Goal: Task Accomplishment & Management: Manage account settings

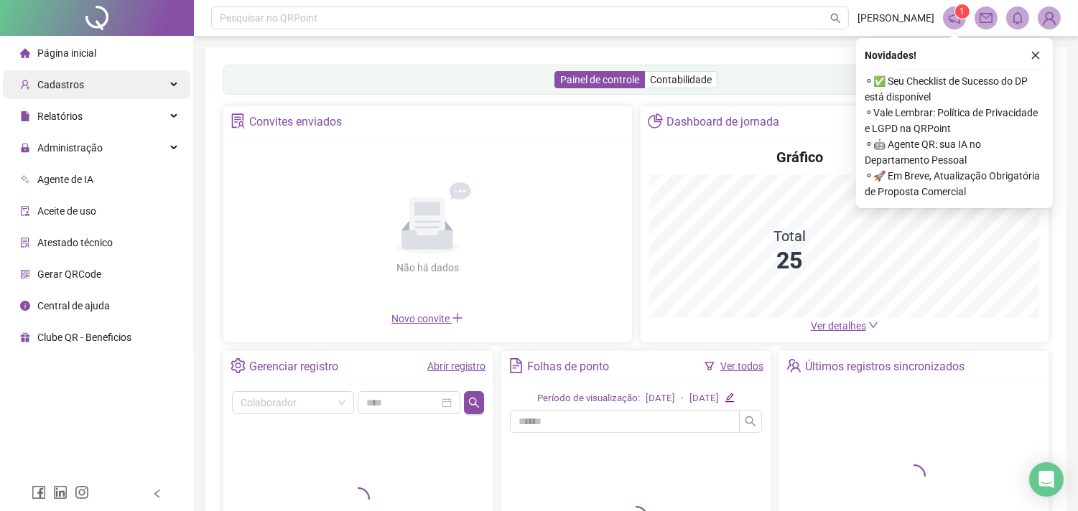
click at [74, 80] on span "Cadastros" at bounding box center [60, 84] width 47 height 11
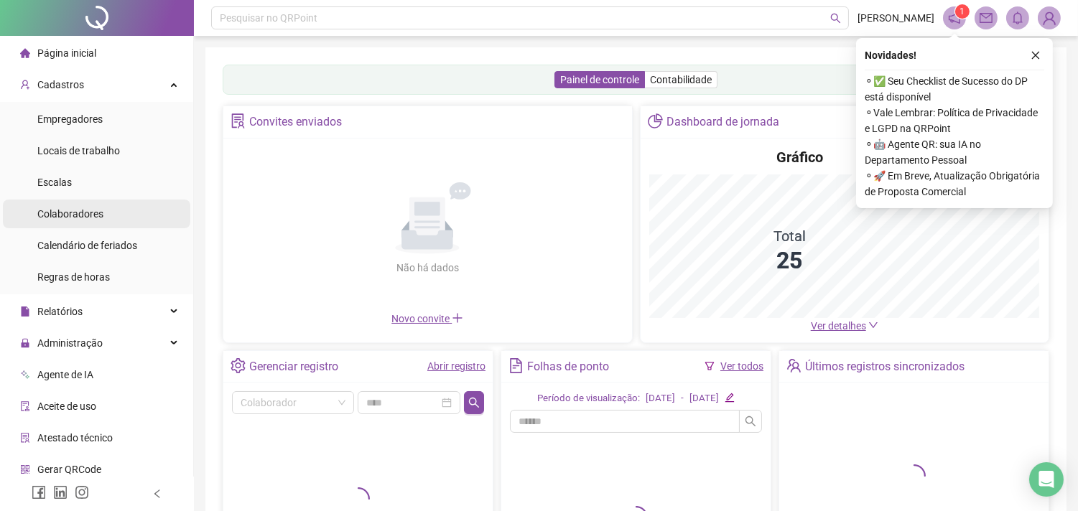
click at [81, 213] on span "Colaboradores" at bounding box center [70, 213] width 66 height 11
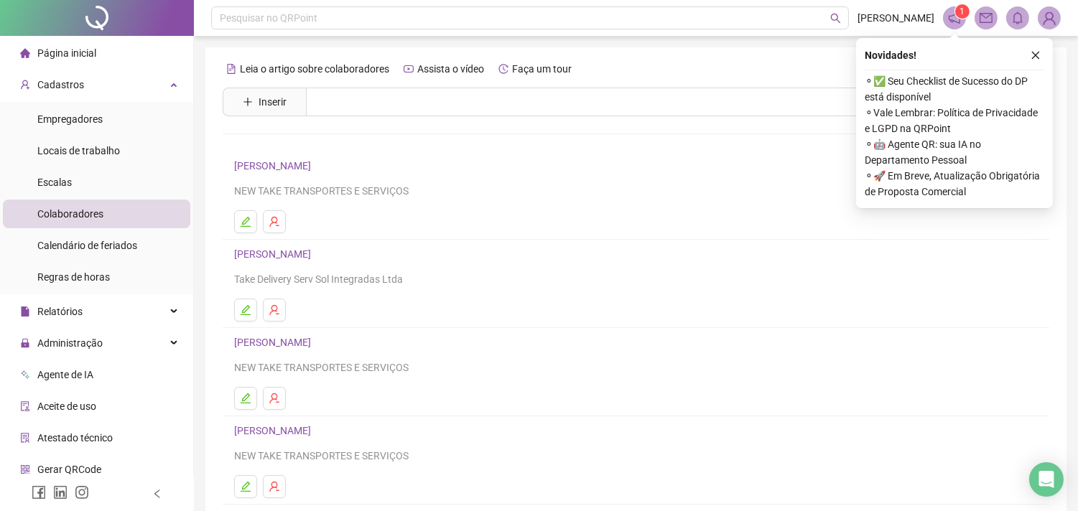
scroll to position [183, 0]
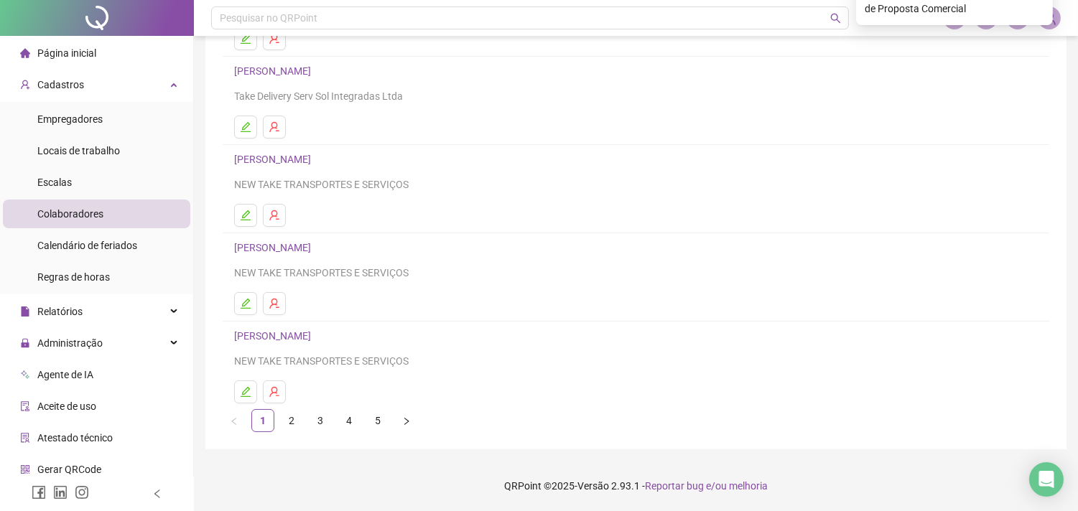
click at [319, 424] on link "3" at bounding box center [320, 421] width 22 height 22
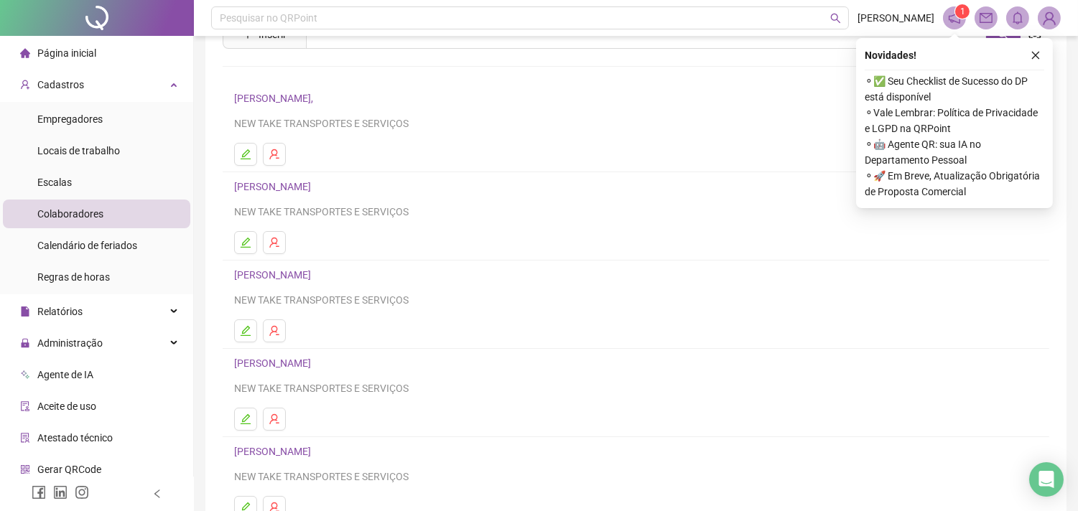
scroll to position [159, 0]
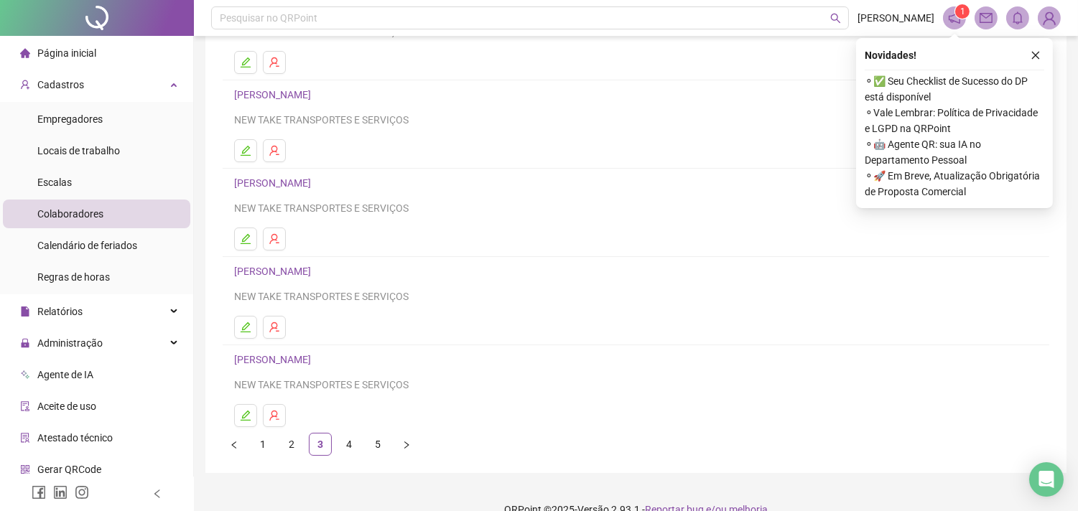
click at [347, 445] on link "4" at bounding box center [349, 445] width 22 height 22
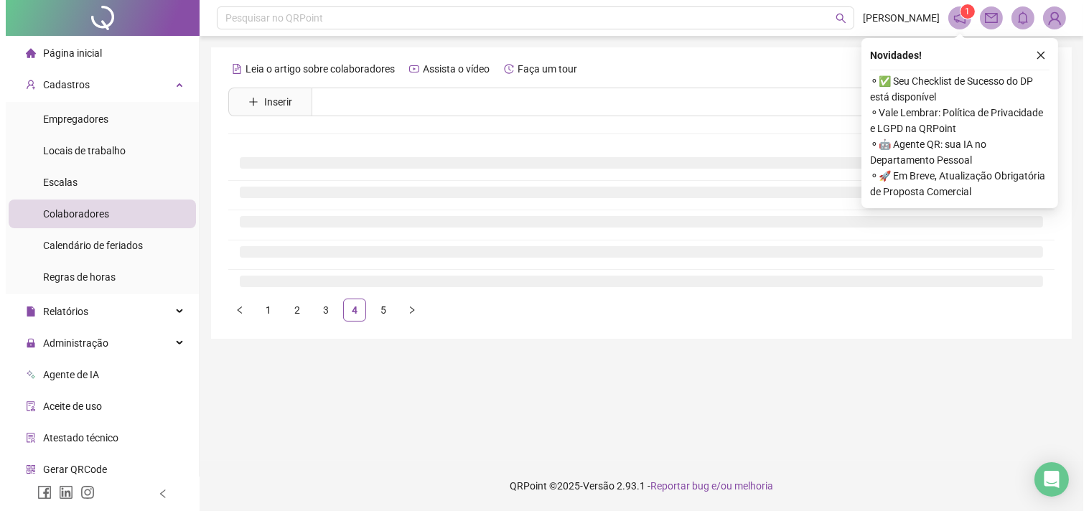
scroll to position [0, 0]
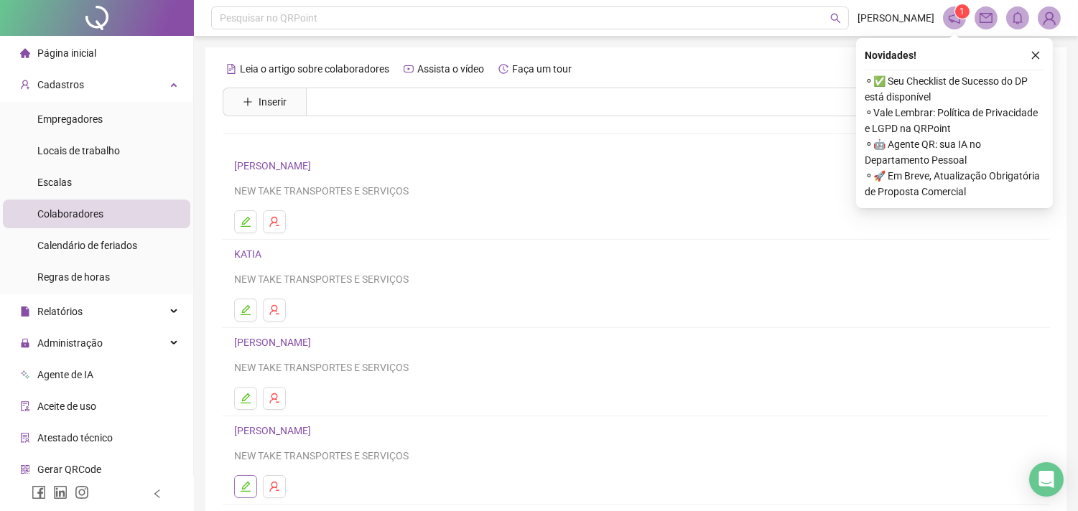
click at [244, 491] on icon "edit" at bounding box center [246, 487] width 10 height 10
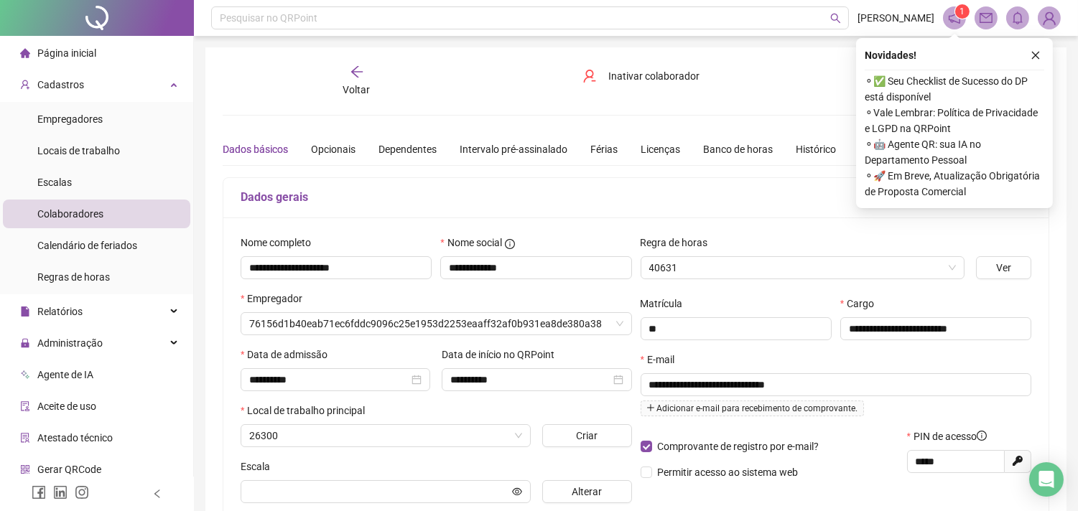
type input "**********"
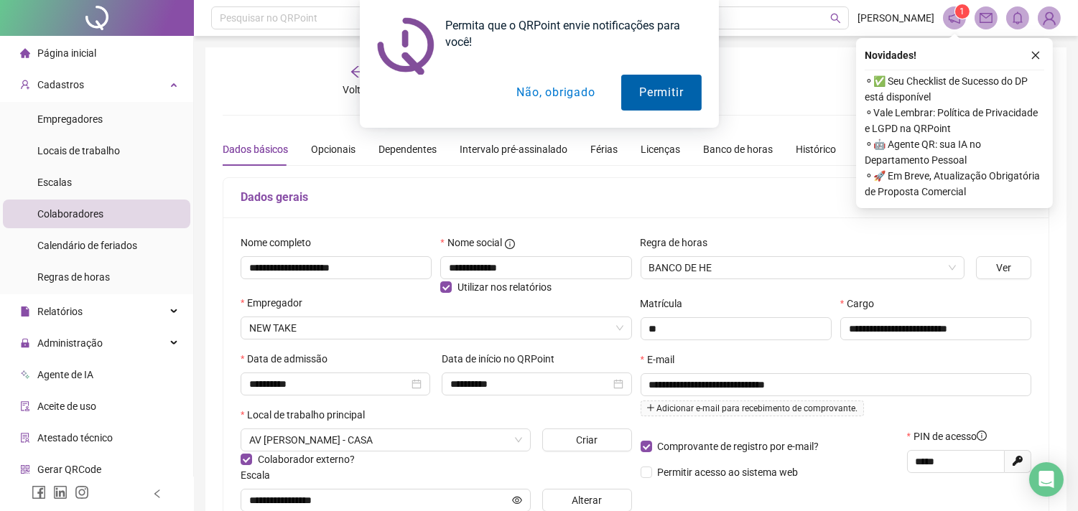
click at [651, 91] on button "Permitir" at bounding box center [661, 93] width 80 height 36
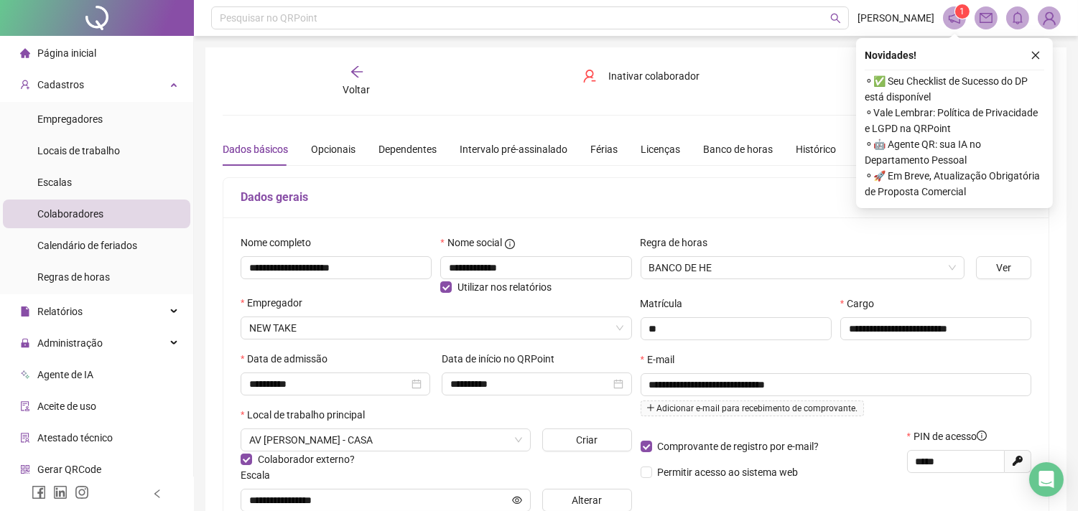
drag, startPoint x: 81, startPoint y: 121, endPoint x: 1002, endPoint y: 350, distance: 948.5
click at [1002, 350] on div "**********" at bounding box center [936, 324] width 200 height 56
click at [93, 116] on span "Empregadores" at bounding box center [69, 118] width 65 height 11
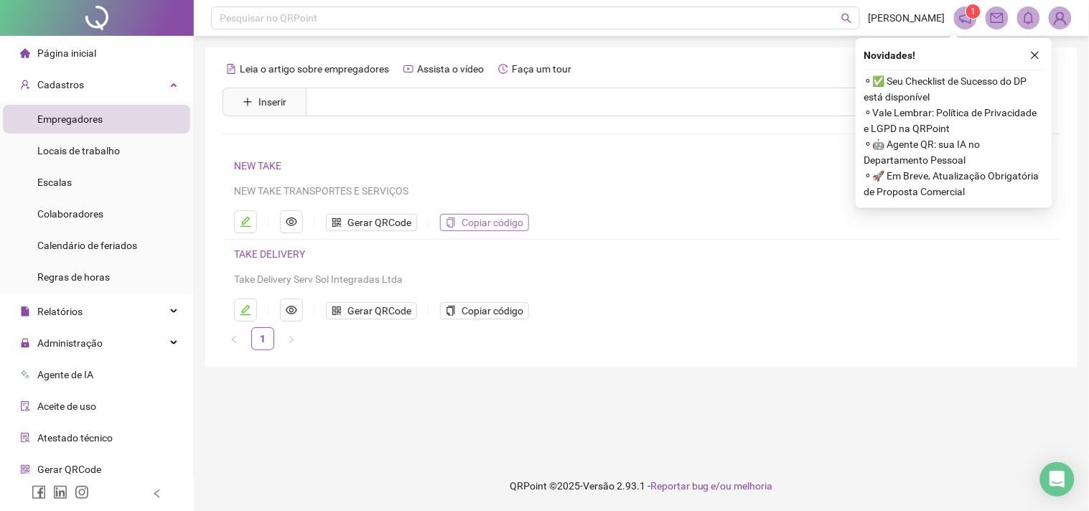
click at [482, 220] on span "Copiar código" at bounding box center [493, 223] width 62 height 16
